Goal: Task Accomplishment & Management: Manage account settings

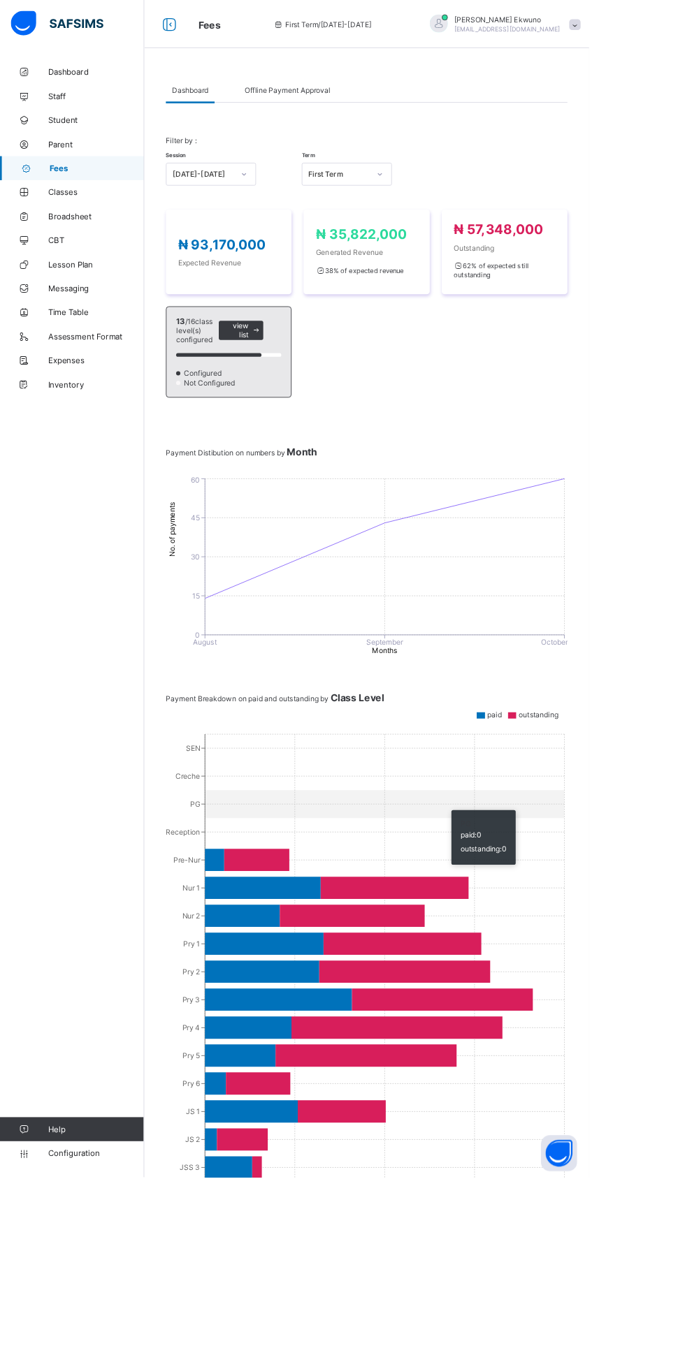
click at [368, 117] on div "Offline Payment Approval" at bounding box center [334, 105] width 114 height 28
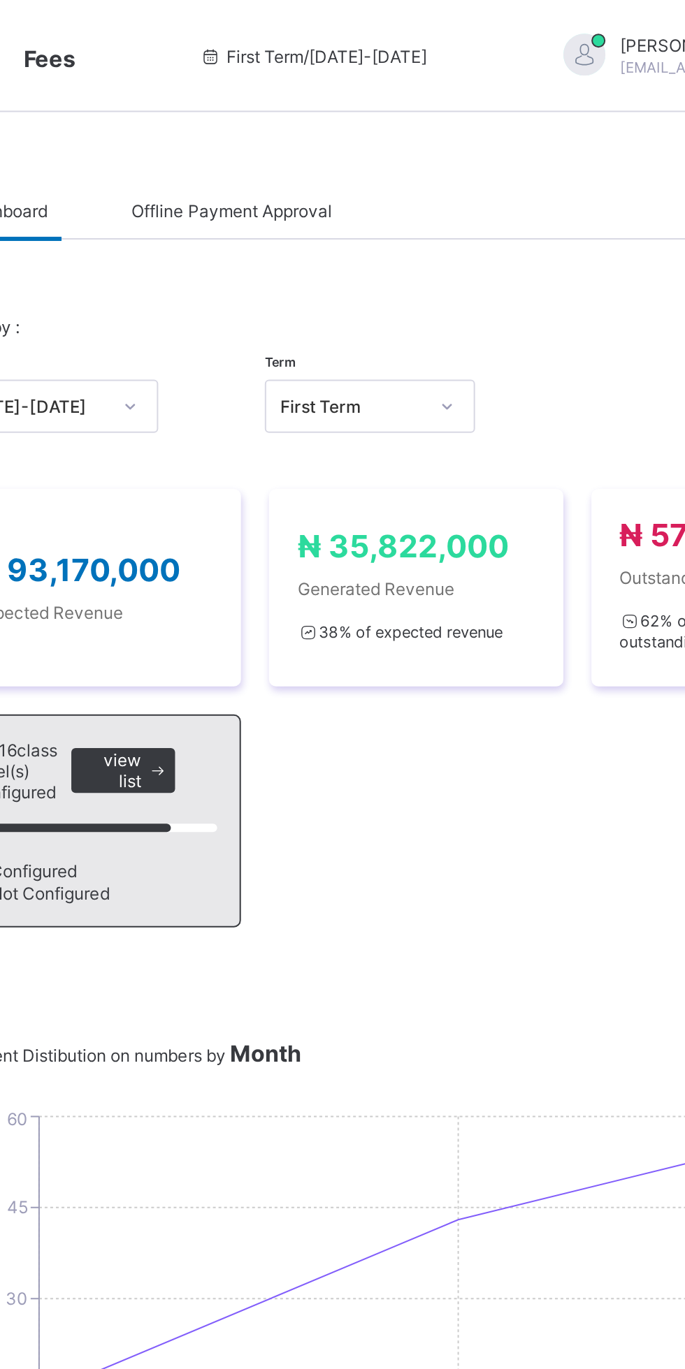
click at [368, 112] on div "Offline Payment Approval" at bounding box center [334, 105] width 114 height 28
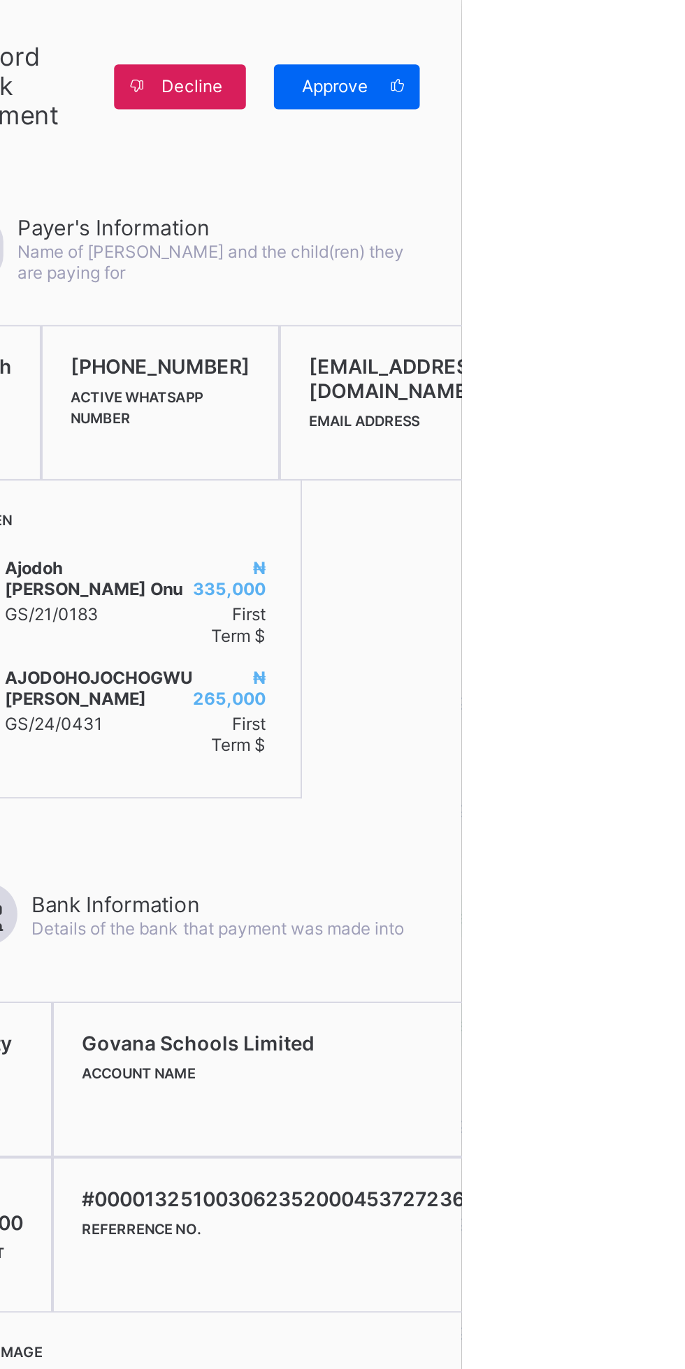
click at [641, 41] on span "Approve" at bounding box center [622, 43] width 40 height 10
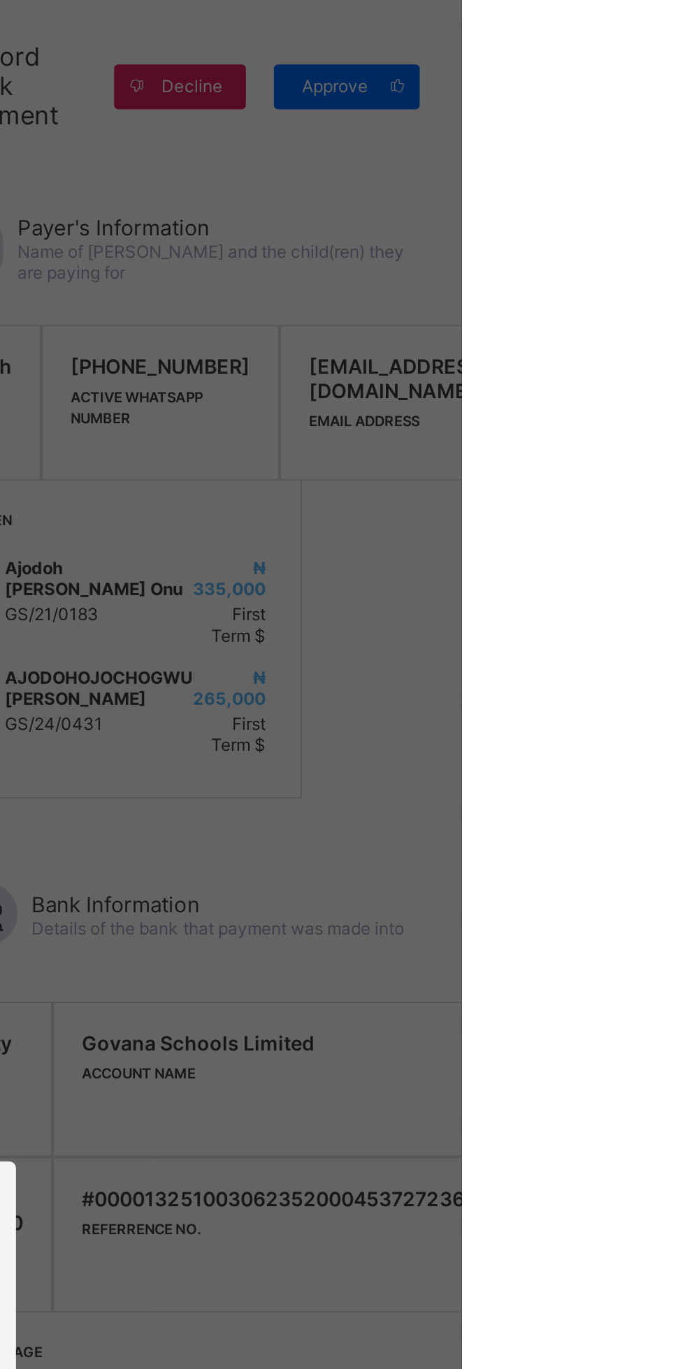
click at [684, 40] on div "× Accept Payment This action will accept this payment. Please confirm. Cancel Y…" at bounding box center [342, 684] width 685 height 1369
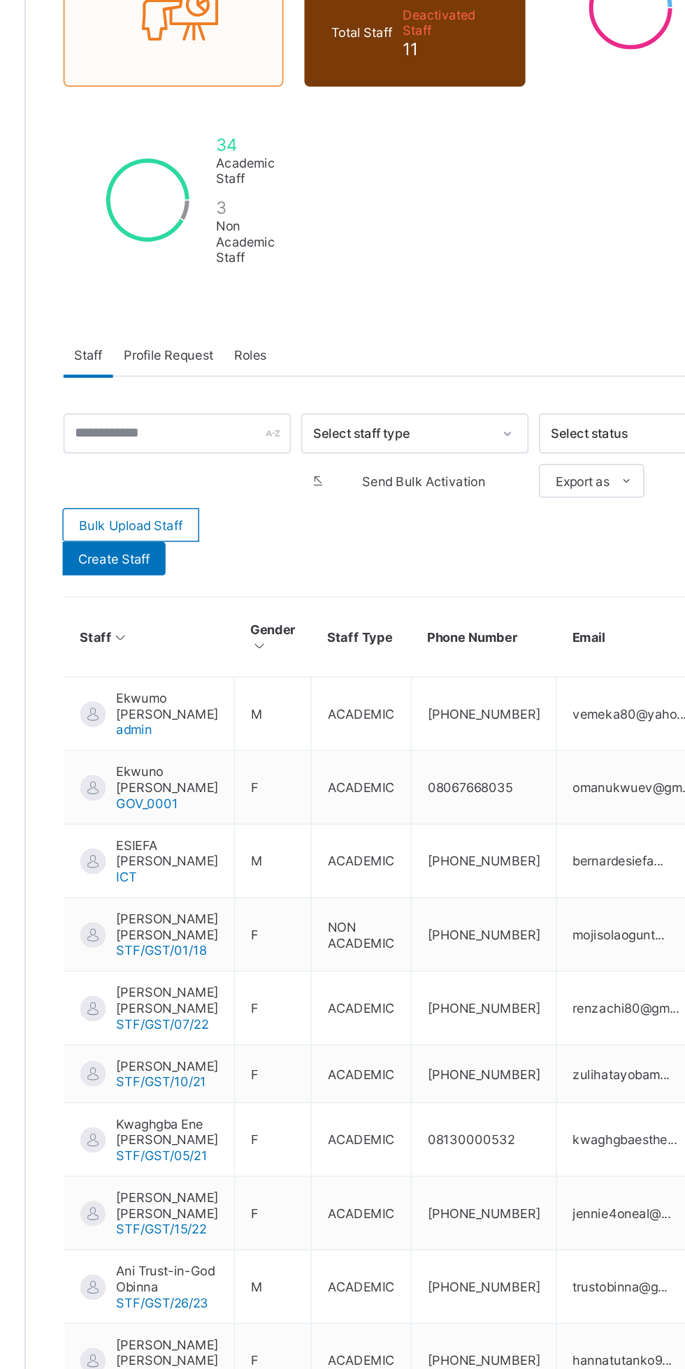
click at [259, 410] on div "Profile Request" at bounding box center [262, 402] width 73 height 28
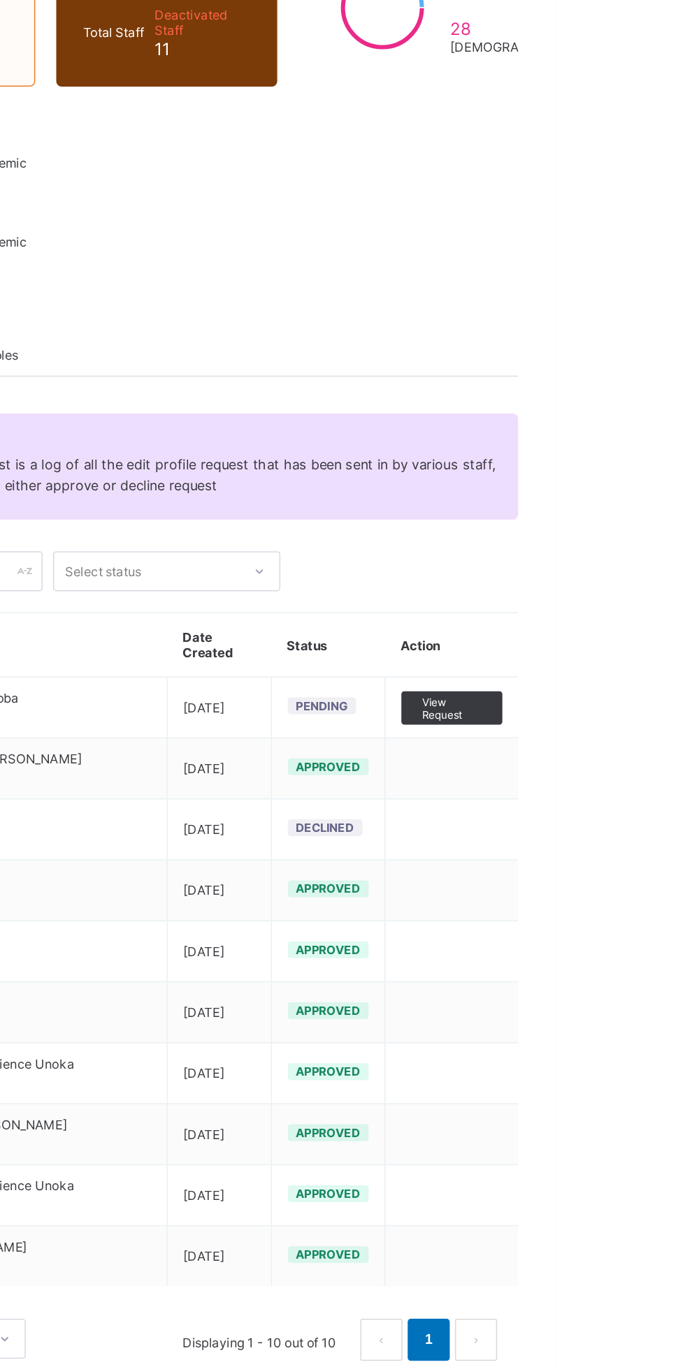
click at [611, 658] on td at bounding box center [615, 677] width 89 height 41
click at [612, 638] on span "View Request" at bounding box center [615, 636] width 39 height 17
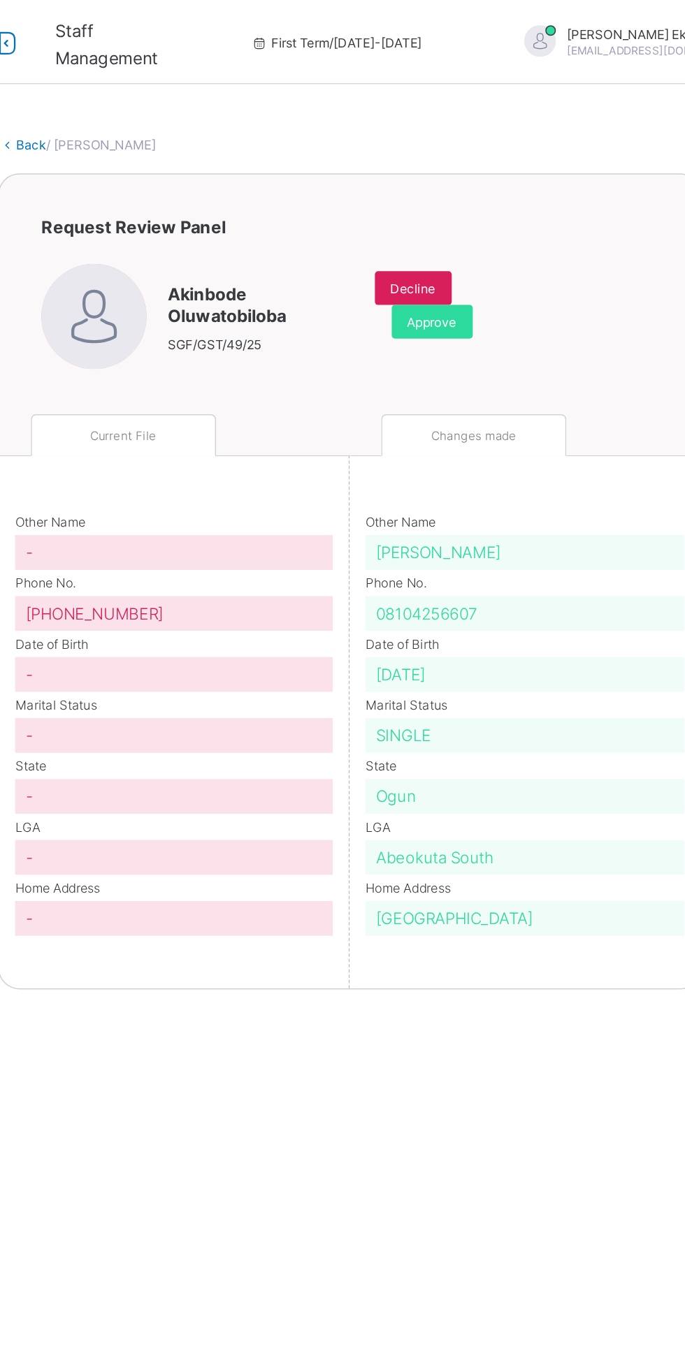
click at [472, 221] on div "Approve" at bounding box center [481, 214] width 54 height 22
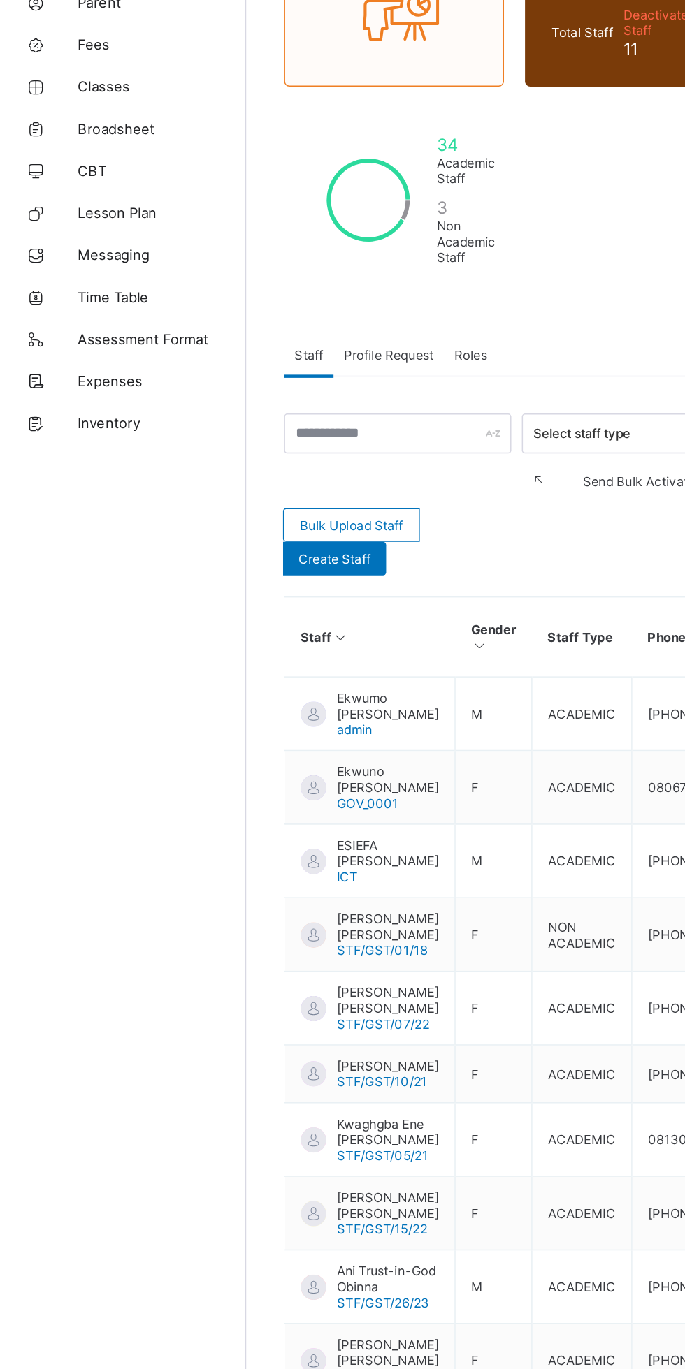
click at [279, 412] on div "Profile Request" at bounding box center [262, 402] width 73 height 28
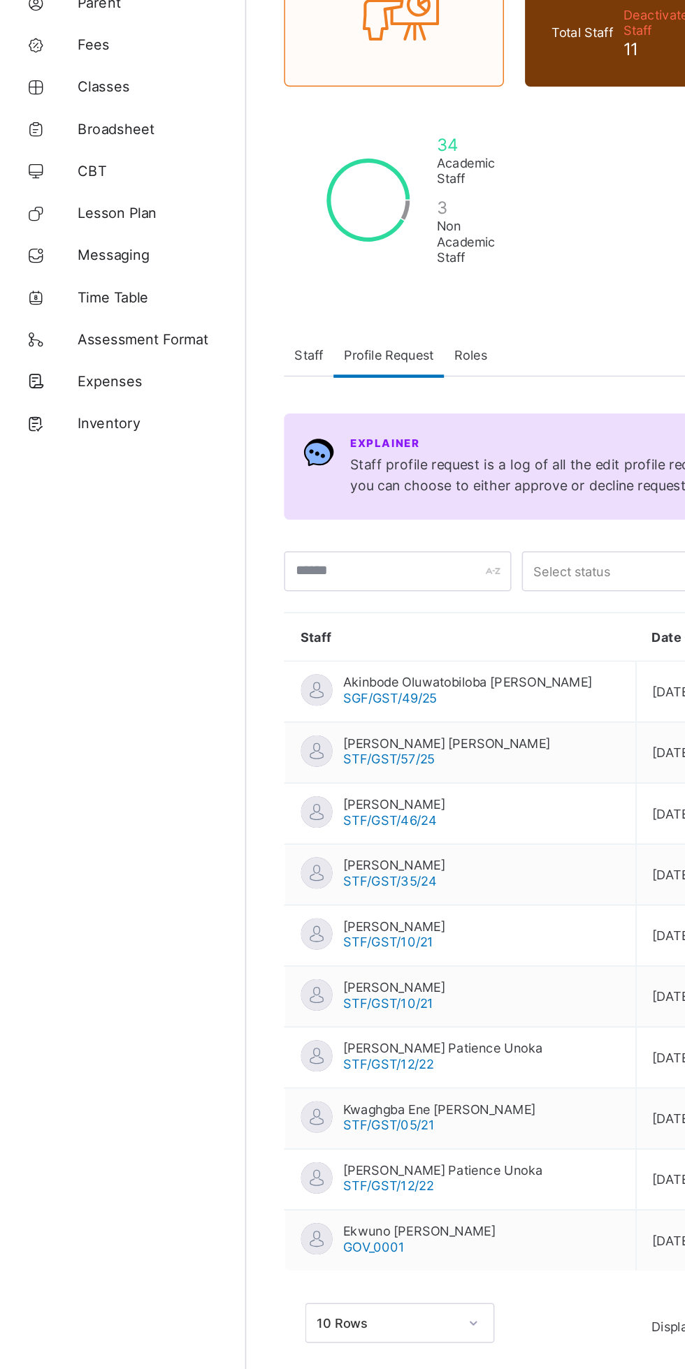
click at [328, 412] on div "Roles" at bounding box center [317, 402] width 36 height 28
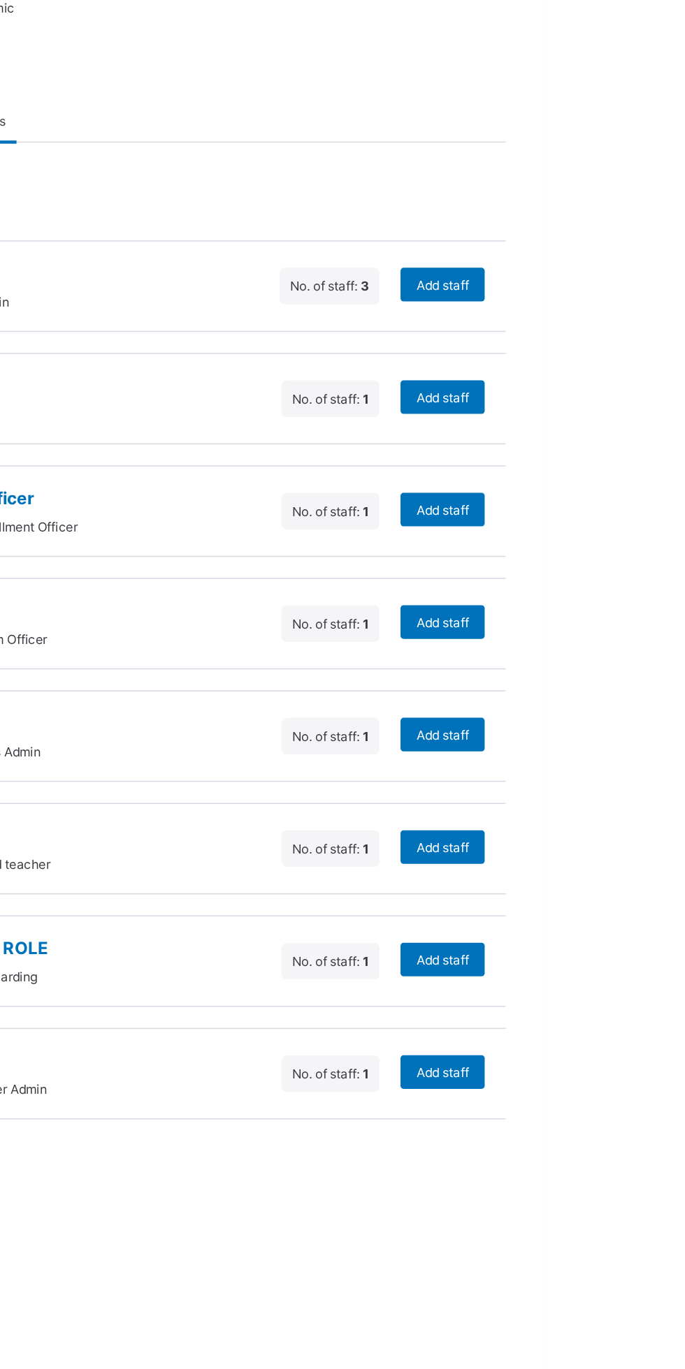
click at [629, 979] on div "ONBOARDING ROLE Initial Role For OnBoarding No. of staff: 1 Add staff" at bounding box center [426, 960] width 467 height 61
click at [611, 954] on span "Add staff" at bounding box center [617, 959] width 35 height 10
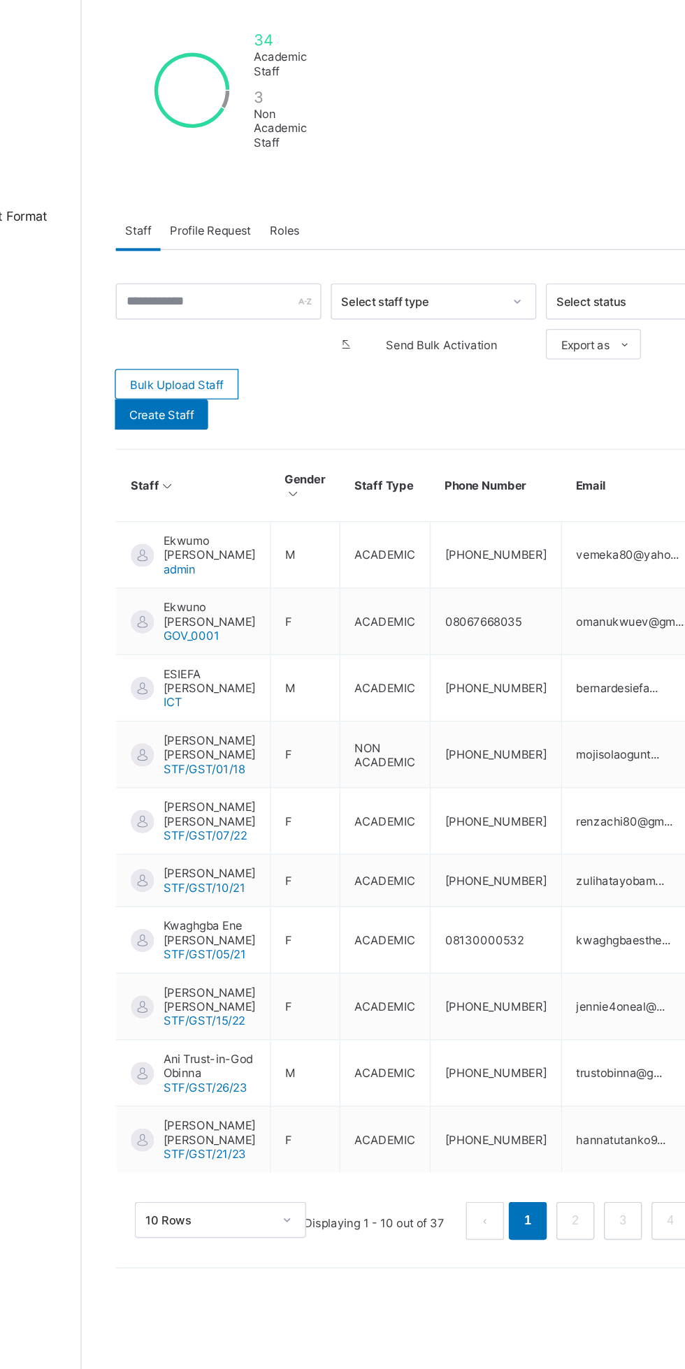
click at [321, 411] on div "Roles" at bounding box center [317, 402] width 36 height 28
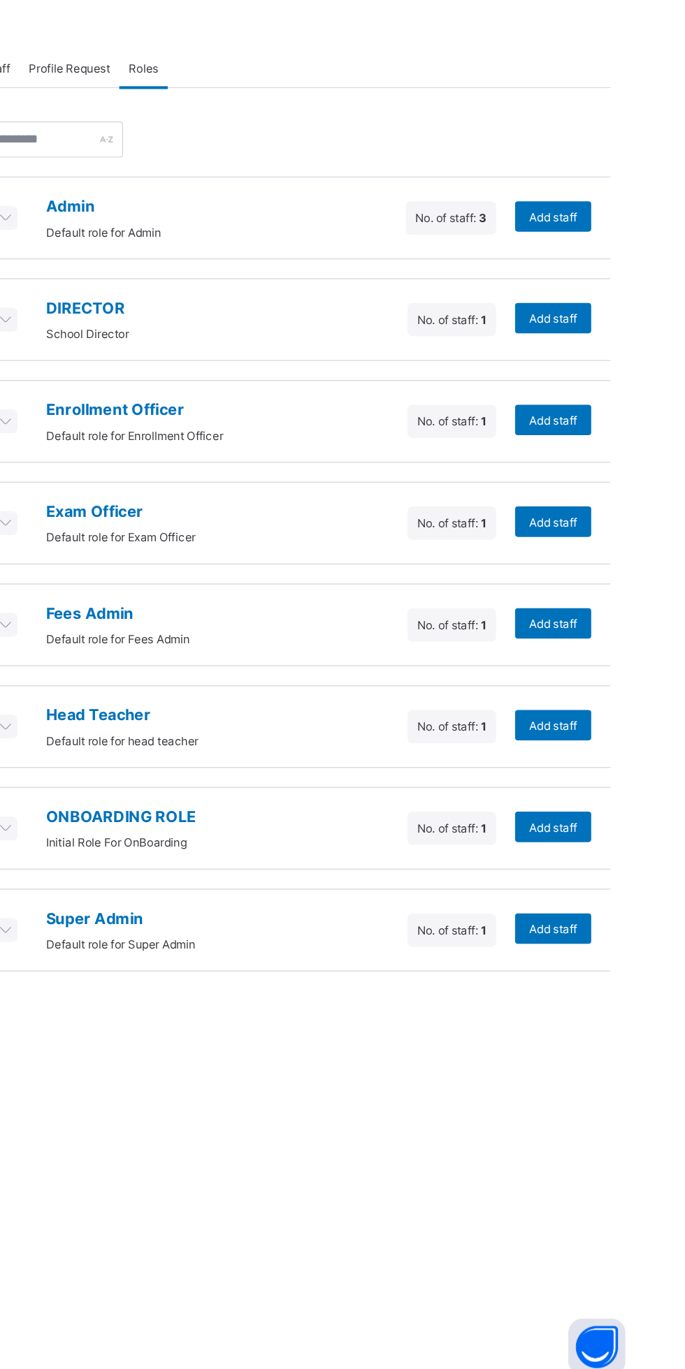
click at [613, 813] on div "Add staff" at bounding box center [618, 810] width 56 height 22
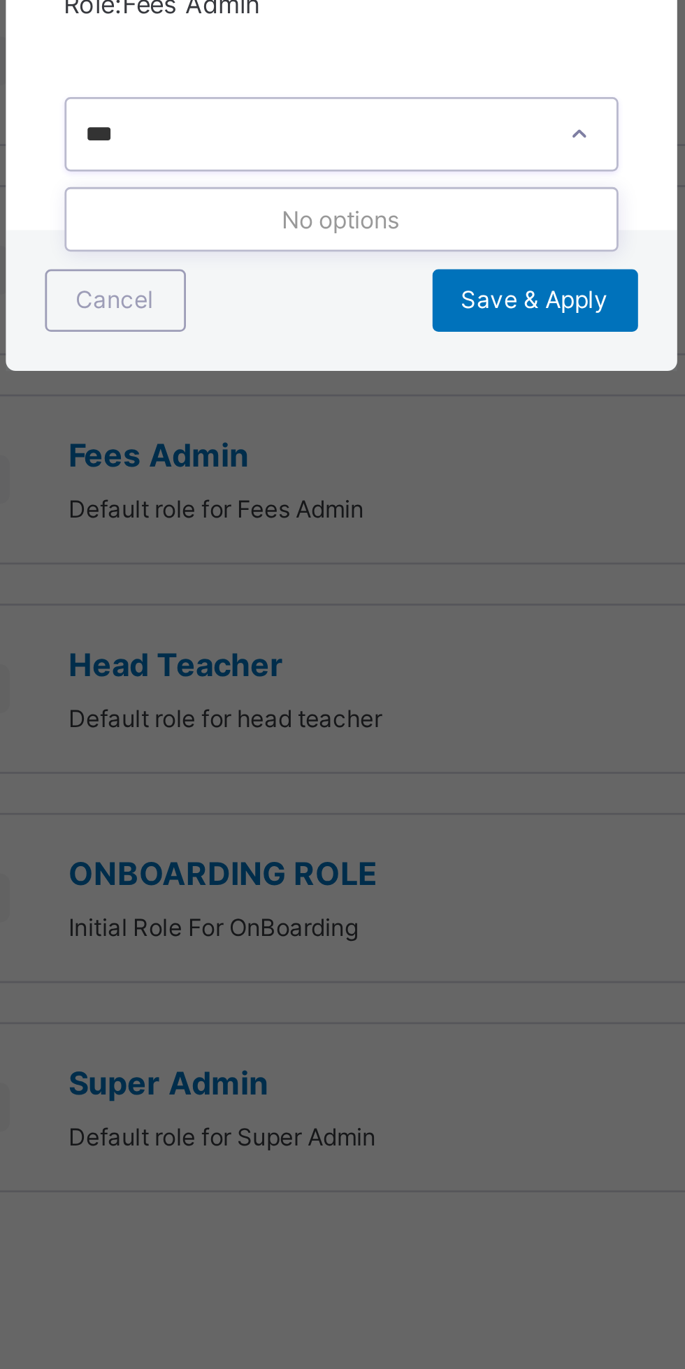
type input "***"
click at [287, 758] on div "Cancel" at bounding box center [262, 747] width 50 height 22
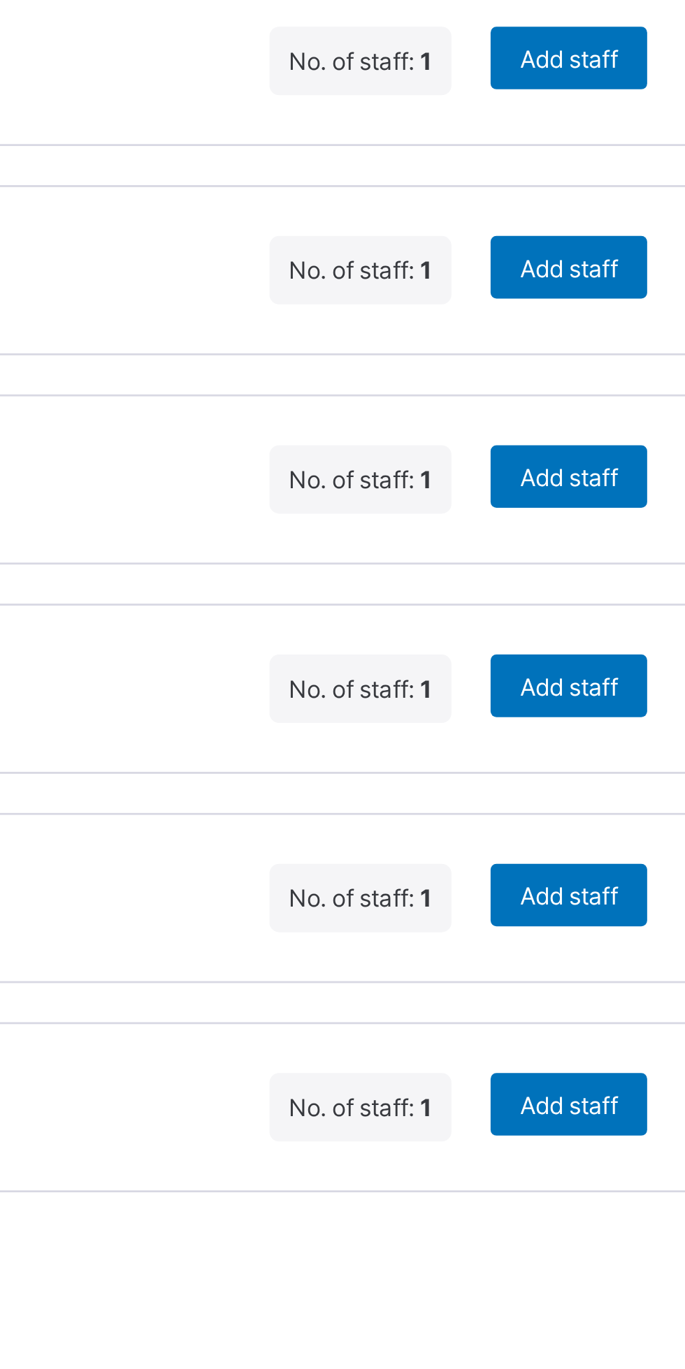
click at [620, 810] on span "Add staff" at bounding box center [617, 810] width 35 height 10
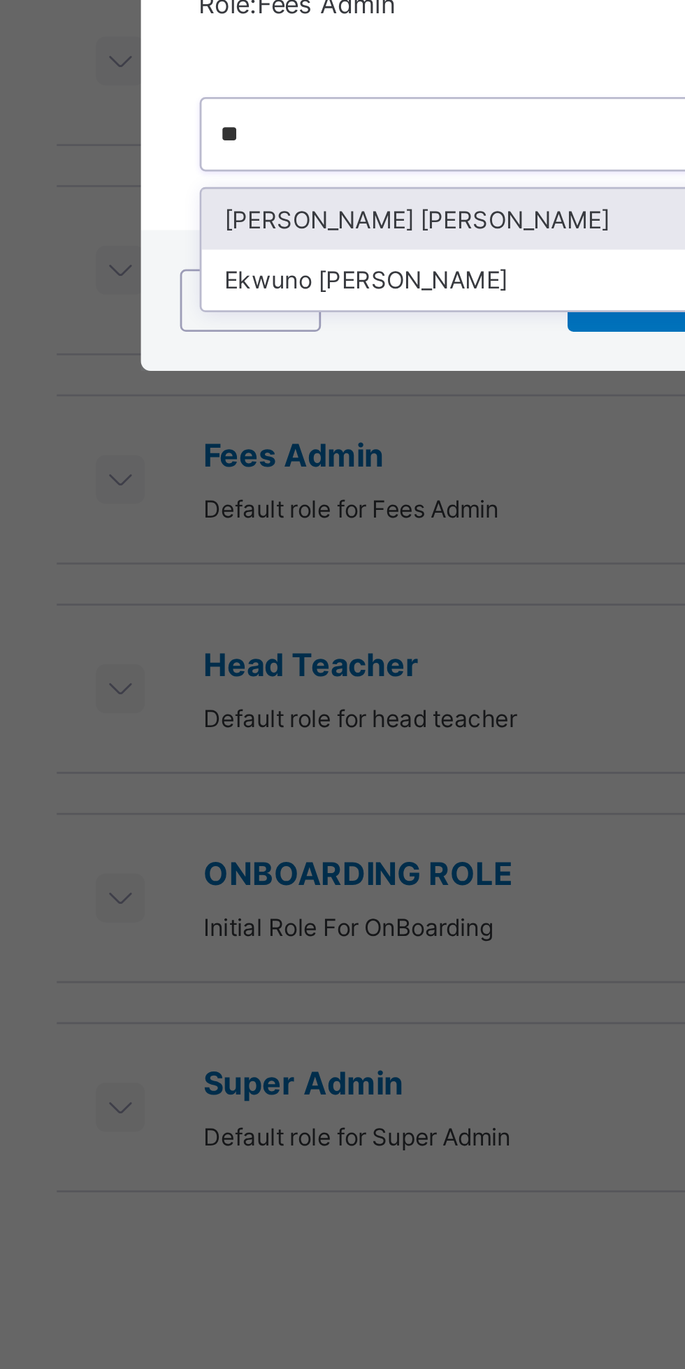
type input "**"
